Goal: Check status: Check status

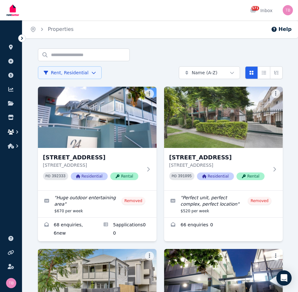
click at [12, 132] on icon "button" at bounding box center [11, 131] width 6 height 5
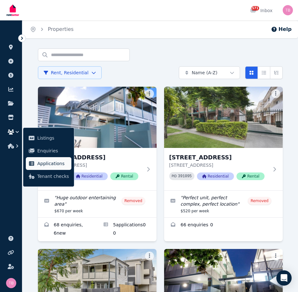
click at [42, 162] on span "Applications" at bounding box center [53, 164] width 32 height 8
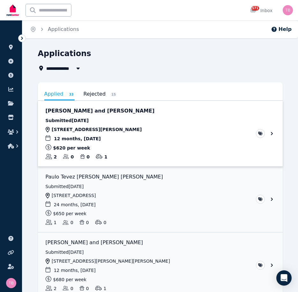
click at [271, 134] on link "View application: Mohanraj Perumalsamy and Sivaranjani Murugadass" at bounding box center [160, 134] width 245 height 66
